Goal: Task Accomplishment & Management: Complete application form

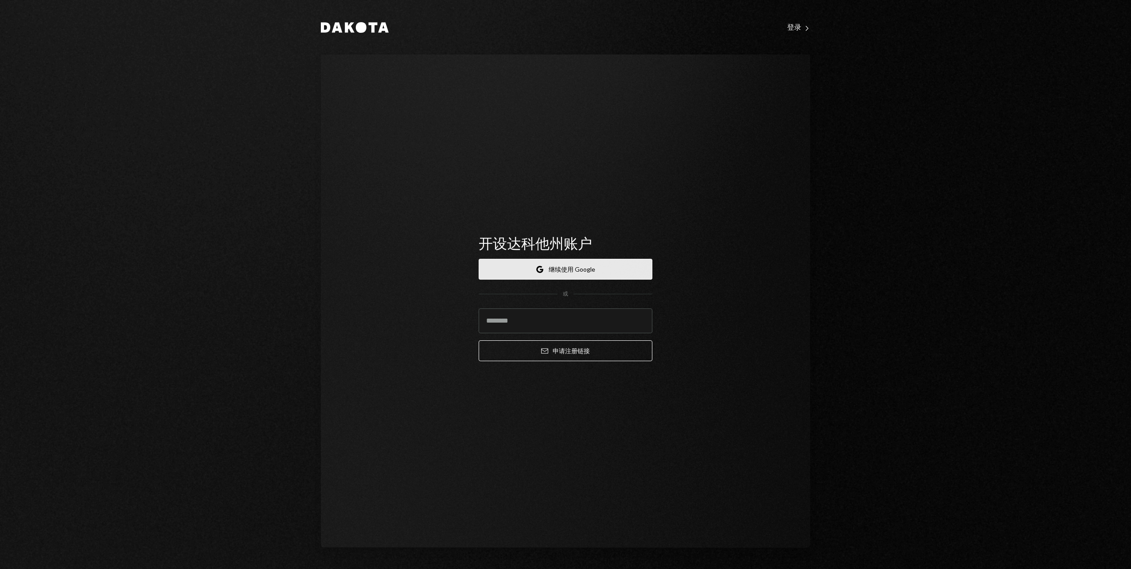
click at [572, 270] on font "继续使用 Google" at bounding box center [571, 268] width 47 height 9
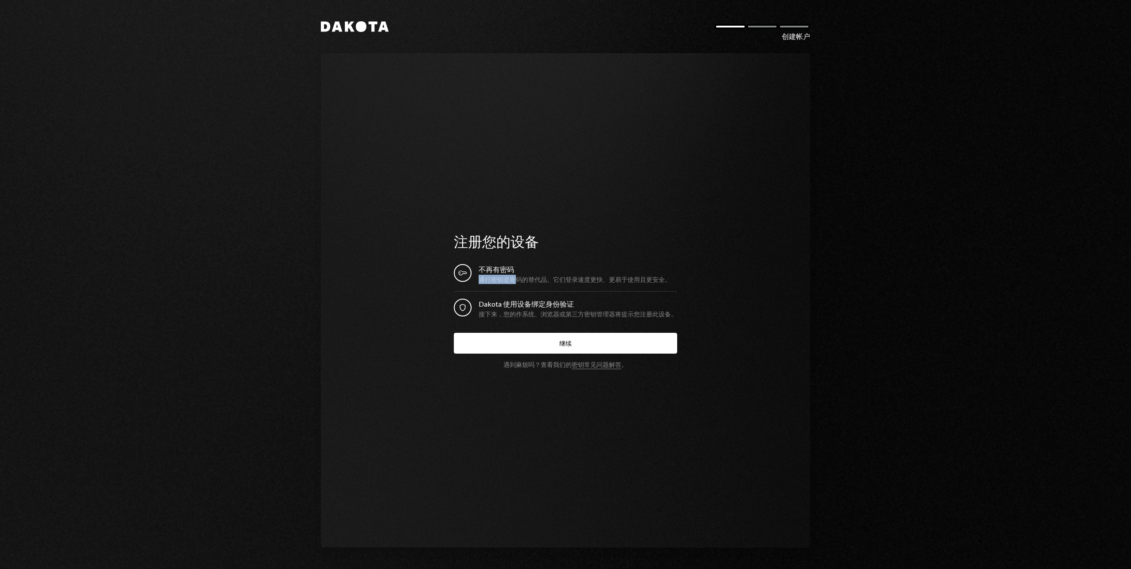
drag, startPoint x: 479, startPoint y: 277, endPoint x: 517, endPoint y: 275, distance: 37.8
click at [517, 275] on div "通行密钥是密码的替代品。它们登录速度更快、更易于使用且更安全。" at bounding box center [574, 279] width 192 height 9
click at [699, 282] on div "注册您的设备 钥匙 不再有密码 通行密钥是密码的替代品。它们登录速度更快、更易于使用且更安全。 安全 Dakota 使用设备绑定身份验证 接下来，您的作系统、…" at bounding box center [565, 300] width 489 height 494
click at [579, 342] on button "继续" at bounding box center [565, 343] width 223 height 21
click at [714, 290] on div "注册您的设备 钥匙 不再有密码 通行密钥是密码的替代品。它们登录速度更快、更易于使用且更安全。 安全 Dakota 使用设备绑定身份验证 接下来，您的作系统、…" at bounding box center [565, 300] width 489 height 494
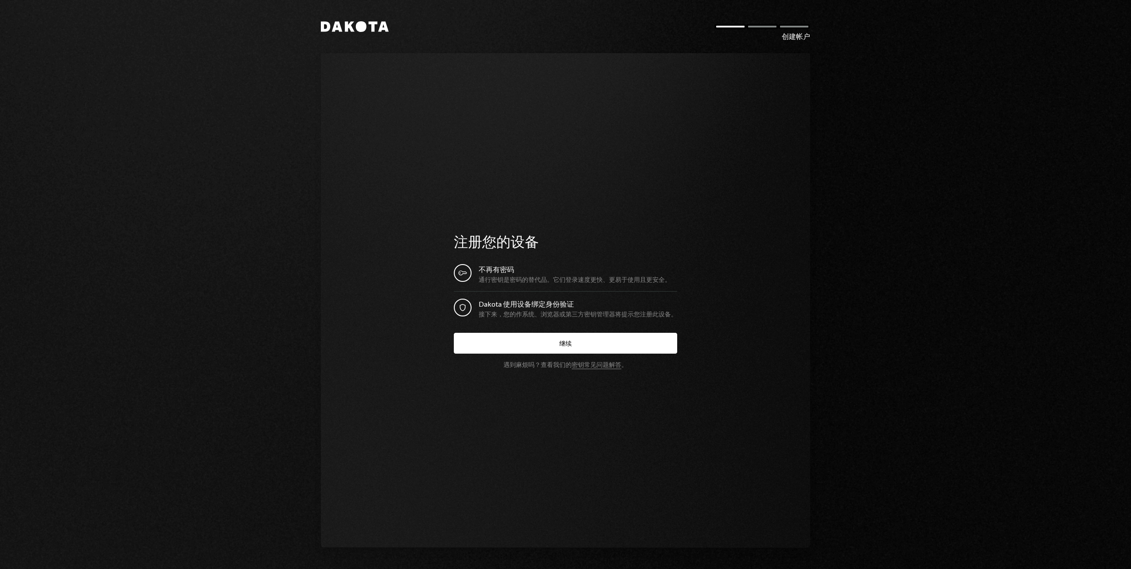
click at [795, 37] on div "创建帐户" at bounding box center [796, 36] width 28 height 11
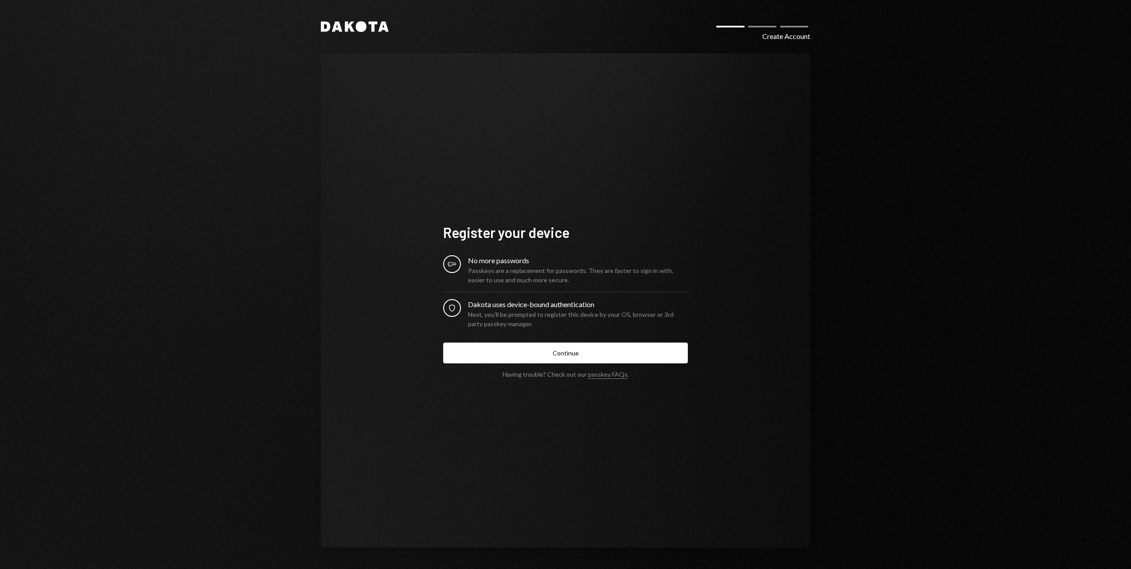
click at [798, 38] on div "Create Account" at bounding box center [786, 36] width 48 height 11
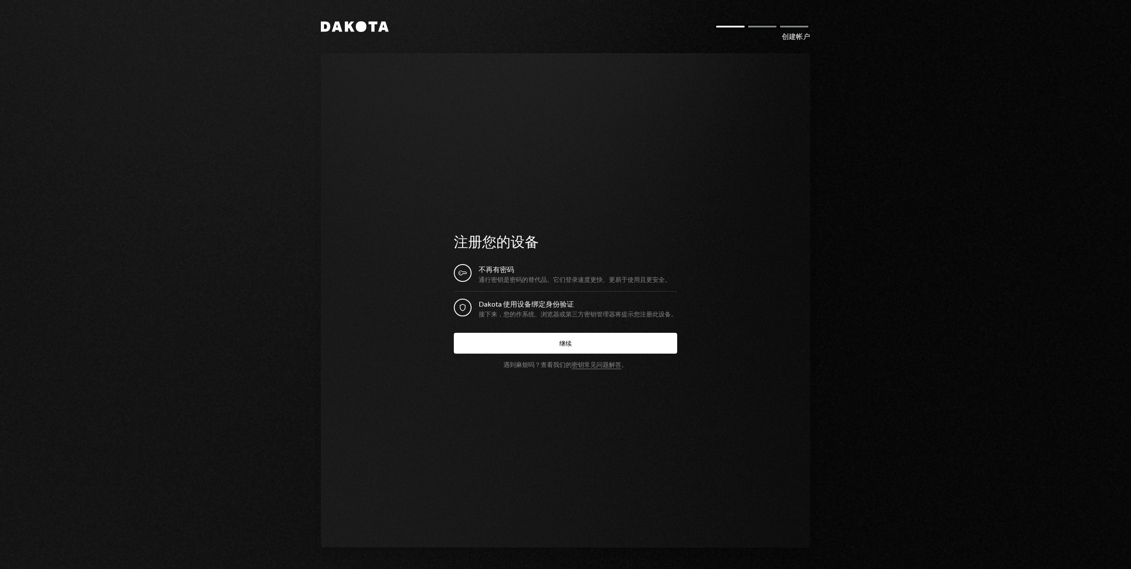
click at [842, 226] on div "达科他语 创建帐户 注册您的设备 钥匙 不再有密码 通行密钥是密码的替代品。它们登录速度更快、更易于使用且更安全。 安全 Dakota 使用设备绑定身份验证 …" at bounding box center [565, 284] width 1131 height 569
click at [795, 37] on div "创建帐户" at bounding box center [796, 36] width 28 height 11
click at [328, 28] on icon at bounding box center [325, 27] width 9 height 10
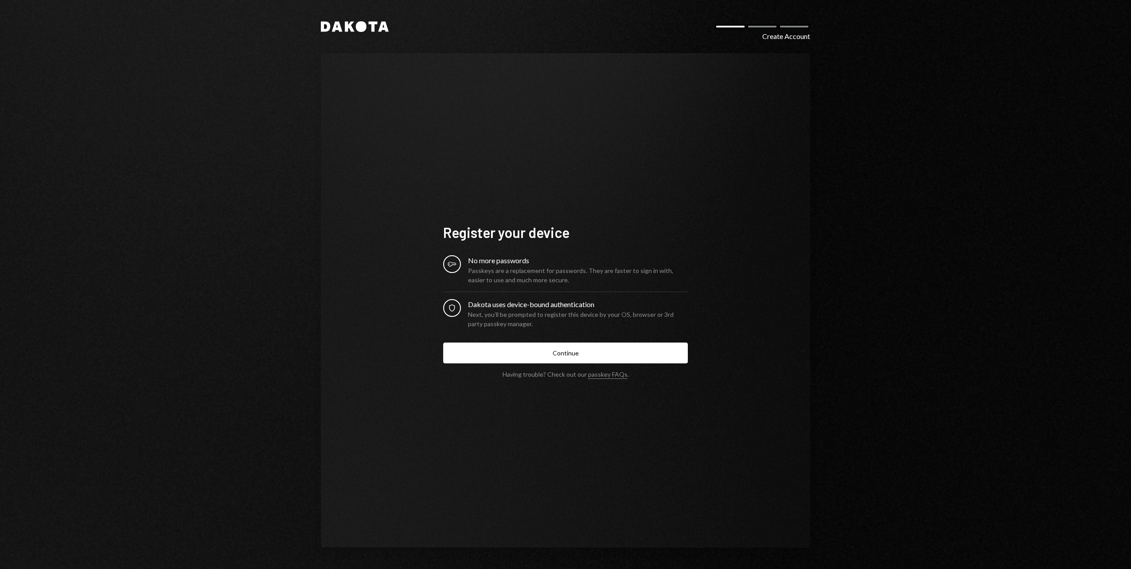
click at [785, 37] on div "Create Account" at bounding box center [786, 36] width 48 height 11
click at [583, 353] on button "Continue" at bounding box center [565, 352] width 245 height 21
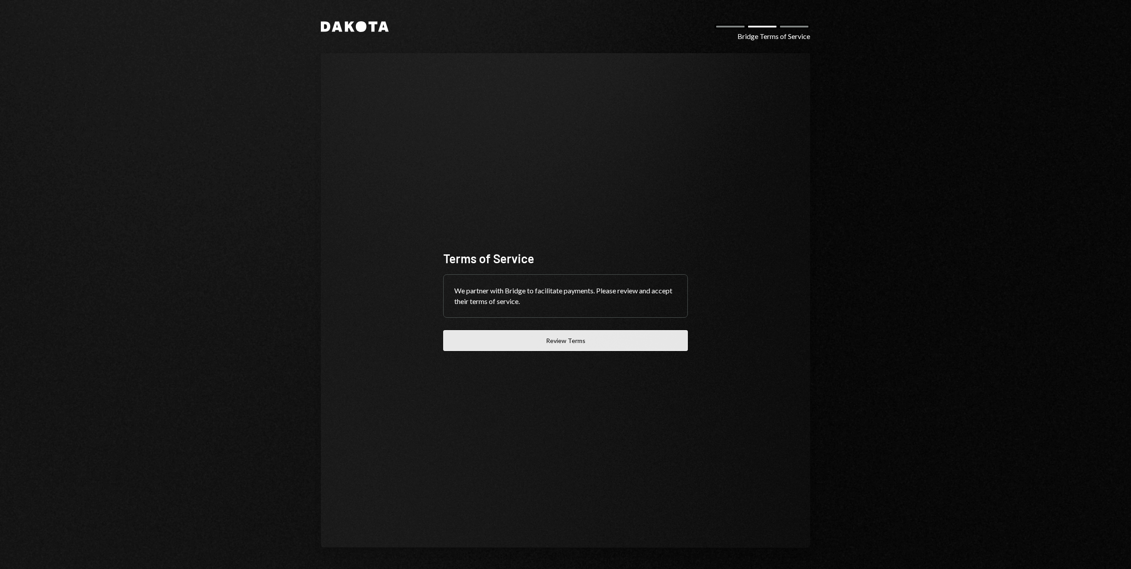
click at [644, 347] on button "Review Terms" at bounding box center [565, 340] width 245 height 21
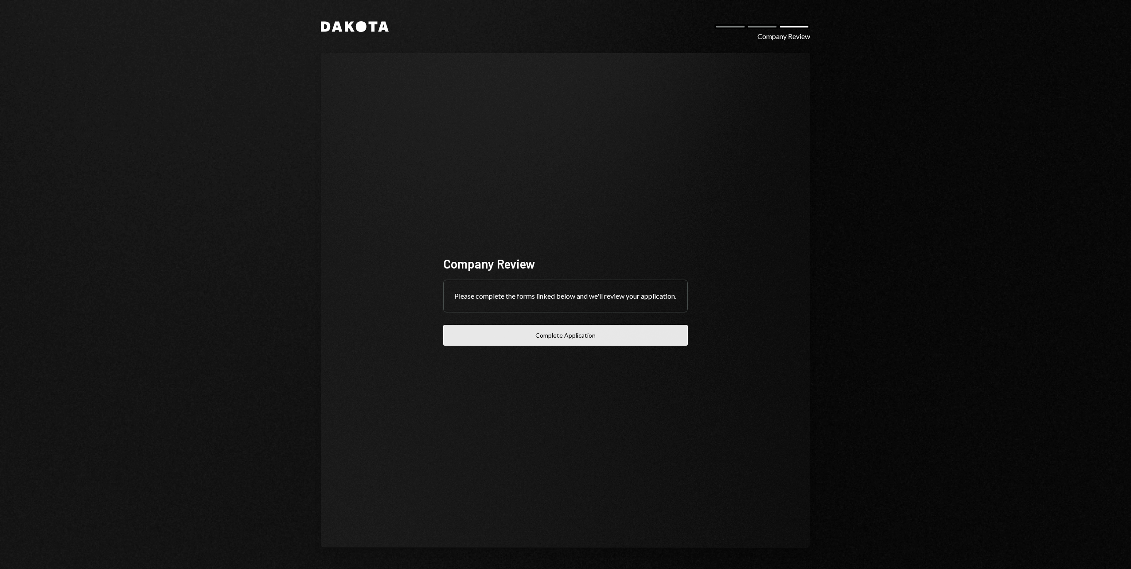
click at [626, 343] on button "Complete Application" at bounding box center [565, 335] width 245 height 21
click at [862, 133] on div "Dakota Company Review Company Review Please complete the forms linked below and…" at bounding box center [565, 284] width 1131 height 569
click at [592, 334] on button "完成申请" at bounding box center [565, 335] width 245 height 21
